Goal: Task Accomplishment & Management: Manage account settings

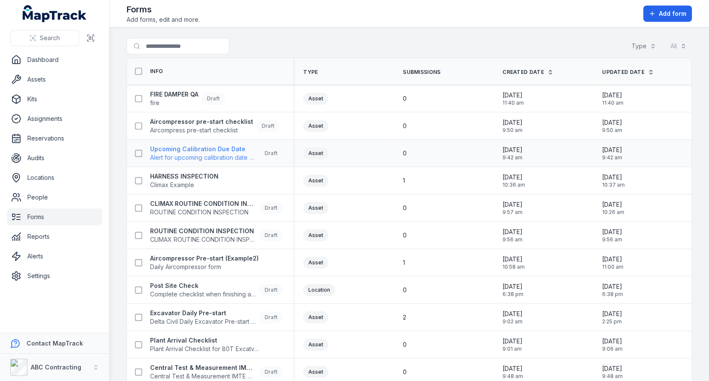
click at [215, 146] on strong "Upcoming Calibration Due Date" at bounding box center [203, 149] width 106 height 9
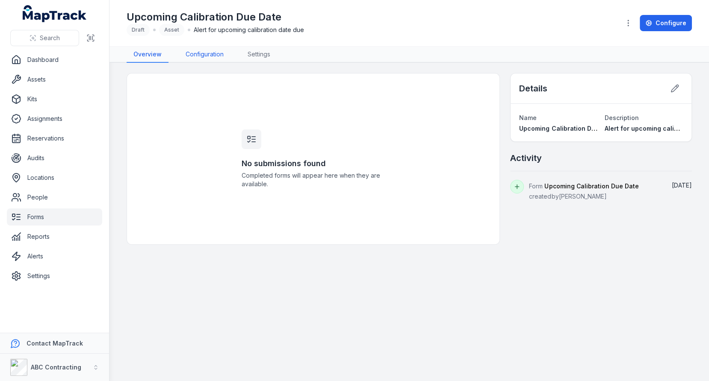
click at [217, 58] on link "Configuration" at bounding box center [205, 55] width 52 height 16
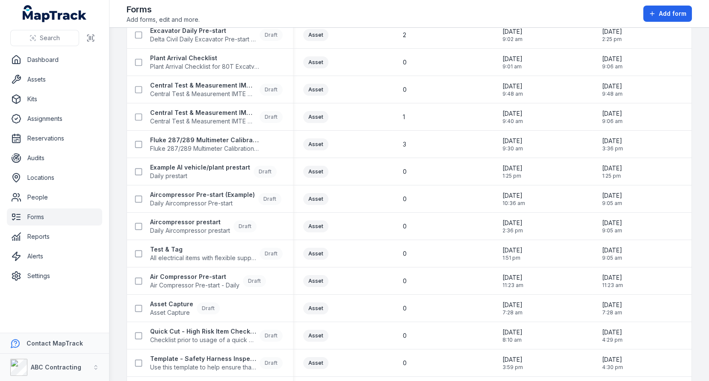
scroll to position [347, 0]
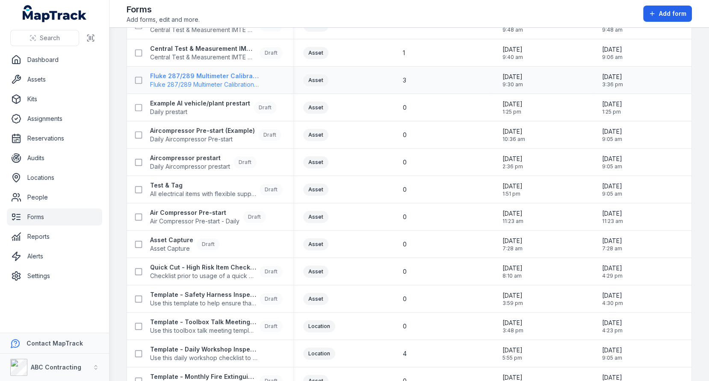
click at [227, 75] on strong "Fluke 287/289 Multimeter Calibration Form" at bounding box center [204, 76] width 109 height 9
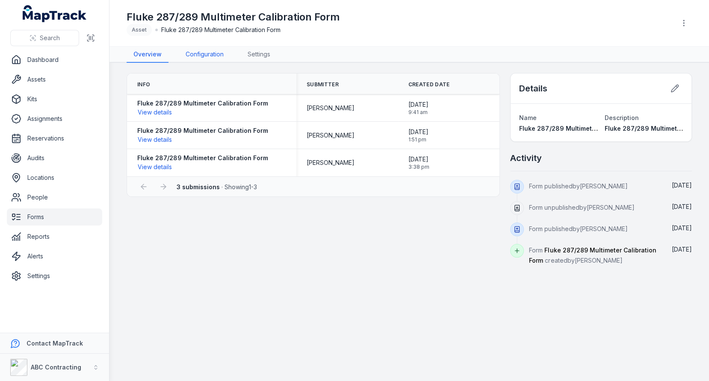
click at [209, 54] on link "Configuration" at bounding box center [205, 55] width 52 height 16
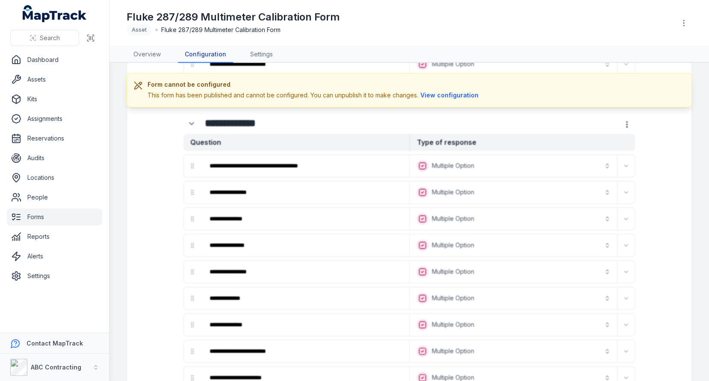
scroll to position [1501, 0]
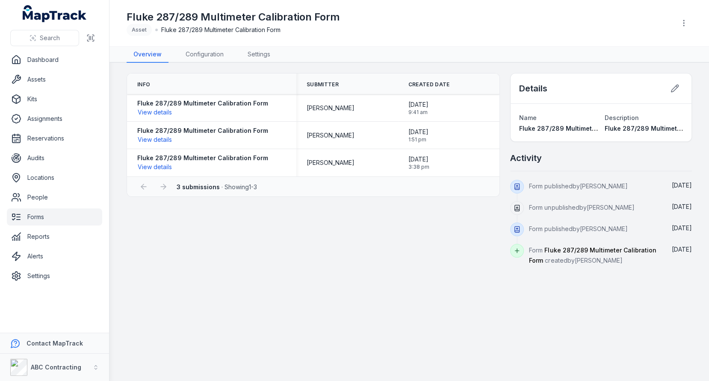
click at [119, 115] on main "Info Submitter Created Date Fluke 287/289 Multimeter Calibration Form View deta…" at bounding box center [408, 222] width 599 height 318
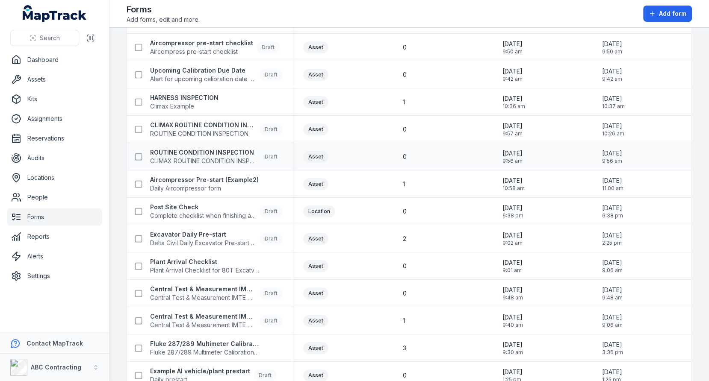
scroll to position [48, 0]
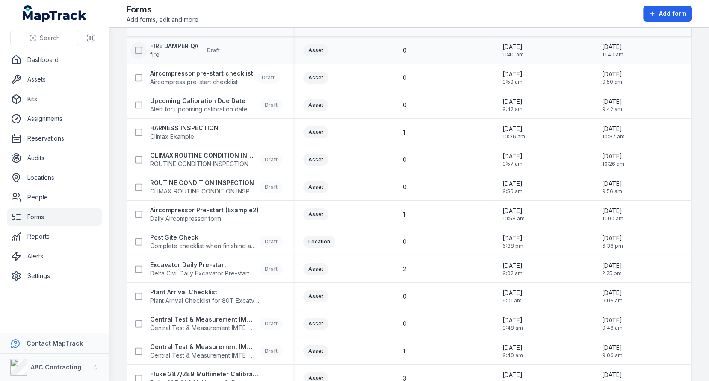
click at [137, 50] on icon at bounding box center [138, 50] width 9 height 9
click at [136, 129] on icon at bounding box center [138, 132] width 9 height 9
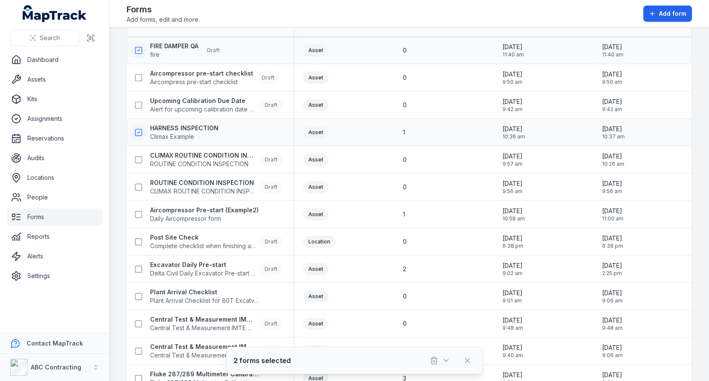
click at [136, 130] on icon at bounding box center [138, 132] width 9 height 9
click at [136, 77] on icon at bounding box center [138, 78] width 9 height 9
click at [140, 106] on rect at bounding box center [139, 105] width 6 height 6
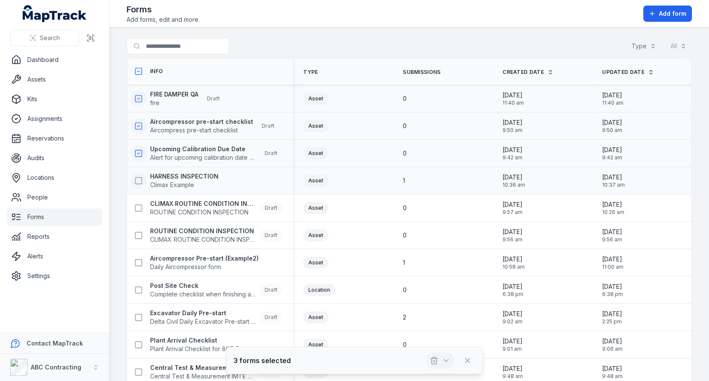
click at [441, 360] on button "button" at bounding box center [440, 361] width 28 height 16
click at [427, 327] on div "Delete" at bounding box center [441, 323] width 96 height 15
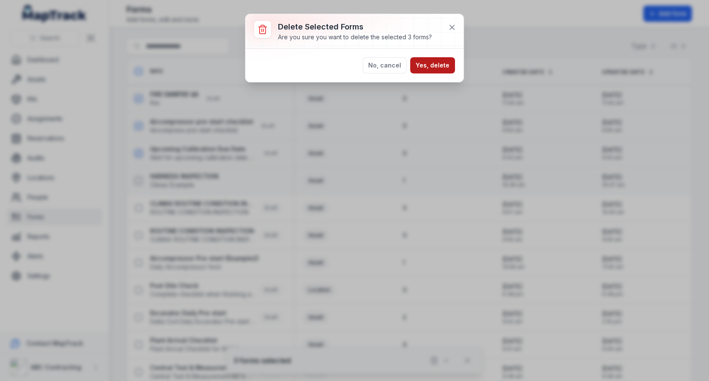
click at [421, 70] on button "Yes, delete" at bounding box center [432, 65] width 45 height 16
